Goal: Task Accomplishment & Management: Use online tool/utility

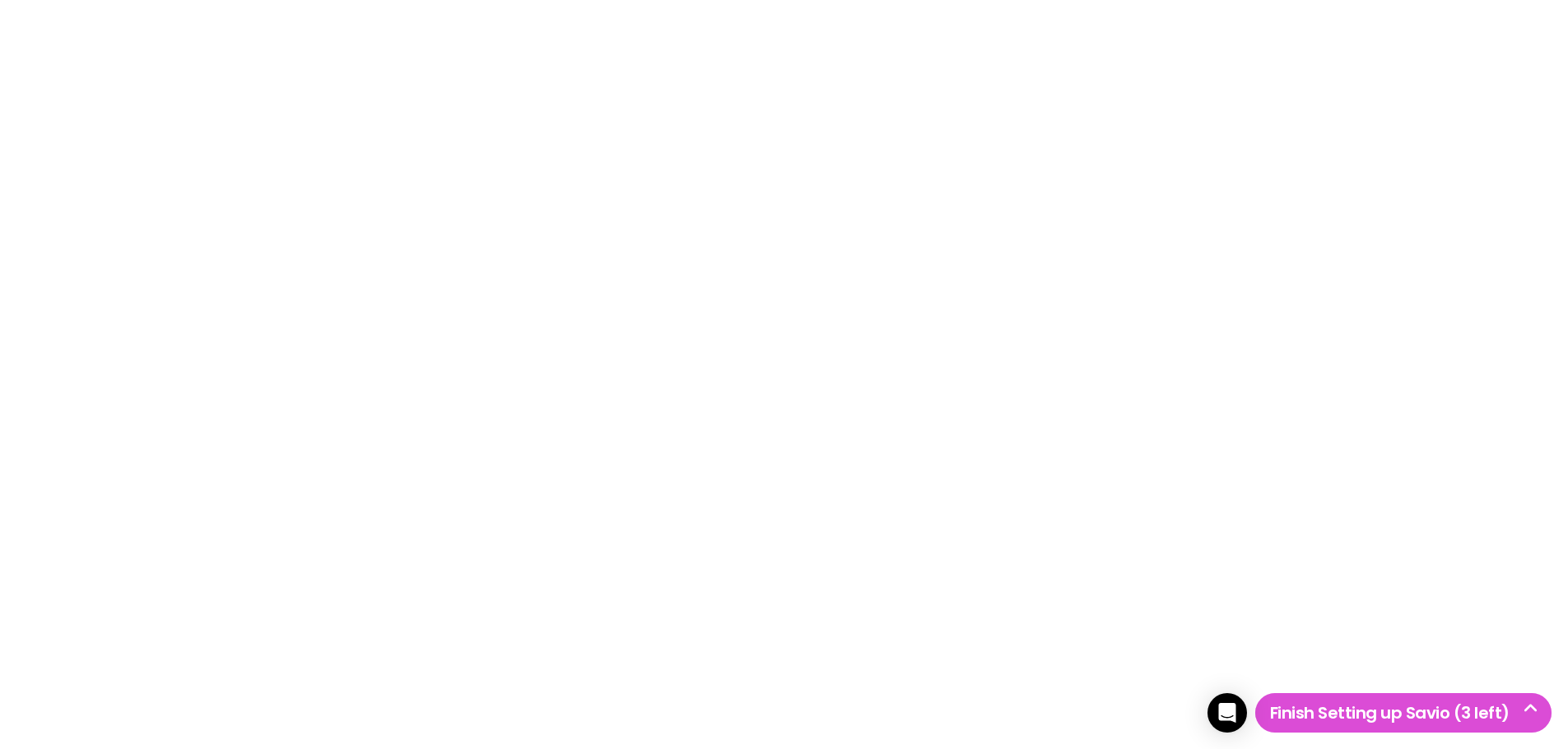
type input "goldenseal"
